Goal: Find specific page/section: Find specific page/section

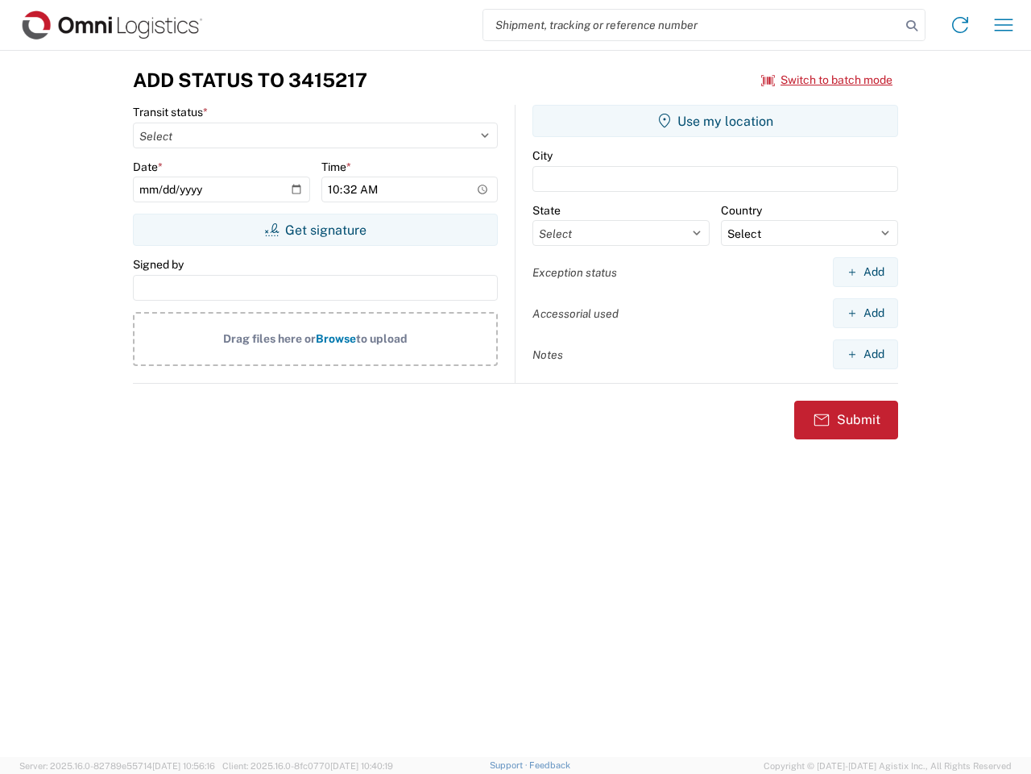
click at [692, 25] on input "search" at bounding box center [691, 25] width 417 height 31
click at [912, 26] on icon at bounding box center [912, 26] width 23 height 23
click at [960, 25] on icon at bounding box center [961, 25] width 26 height 26
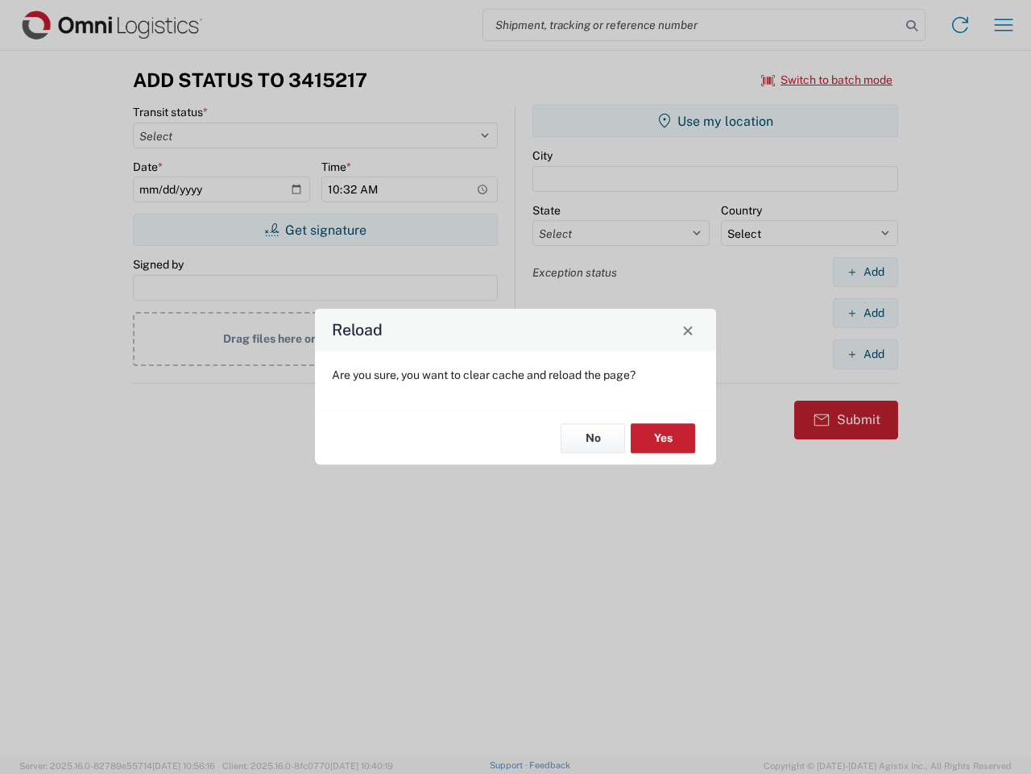
click at [1004, 25] on div "Reload Are you sure, you want to clear cache and reload the page? No Yes" at bounding box center [515, 387] width 1031 height 774
click at [828, 80] on div "Reload Are you sure, you want to clear cache and reload the page? No Yes" at bounding box center [515, 387] width 1031 height 774
click at [315, 230] on div "Reload Are you sure, you want to clear cache and reload the page? No Yes" at bounding box center [515, 387] width 1031 height 774
click at [716, 121] on div "Reload Are you sure, you want to clear cache and reload the page? No Yes" at bounding box center [515, 387] width 1031 height 774
click at [865, 272] on div "Reload Are you sure, you want to clear cache and reload the page? No Yes" at bounding box center [515, 387] width 1031 height 774
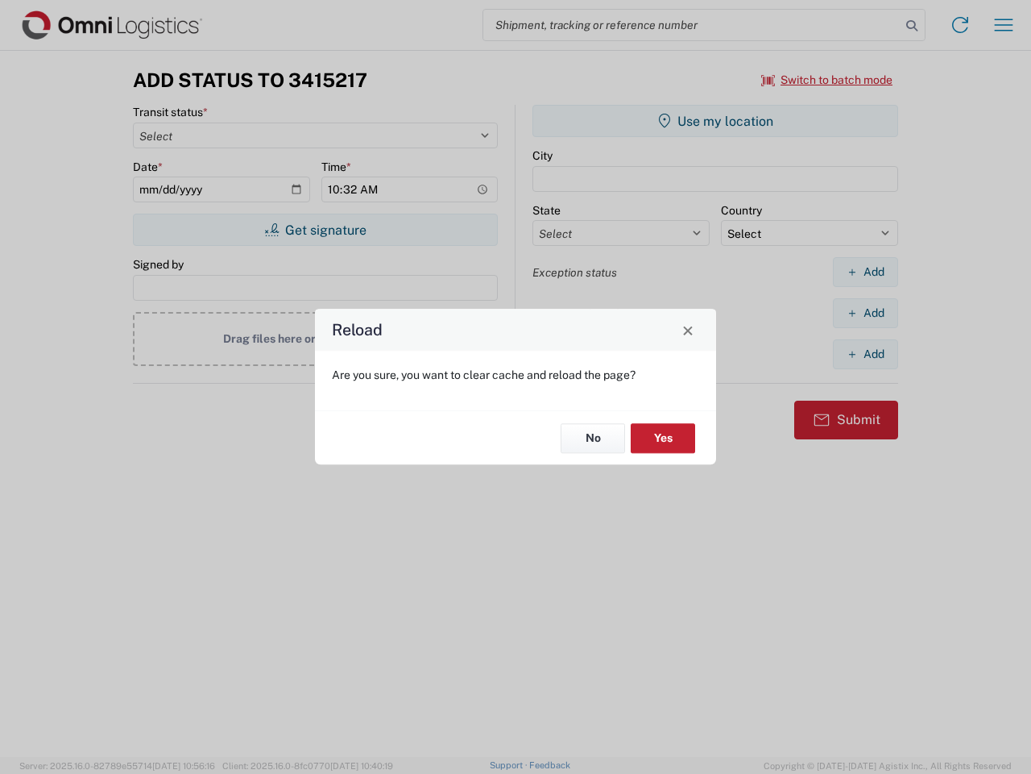
click at [865, 313] on div "Reload Are you sure, you want to clear cache and reload the page? No Yes" at bounding box center [515, 387] width 1031 height 774
click at [865, 354] on div "Reload Are you sure, you want to clear cache and reload the page? No Yes" at bounding box center [515, 387] width 1031 height 774
